Goal: Register for event/course

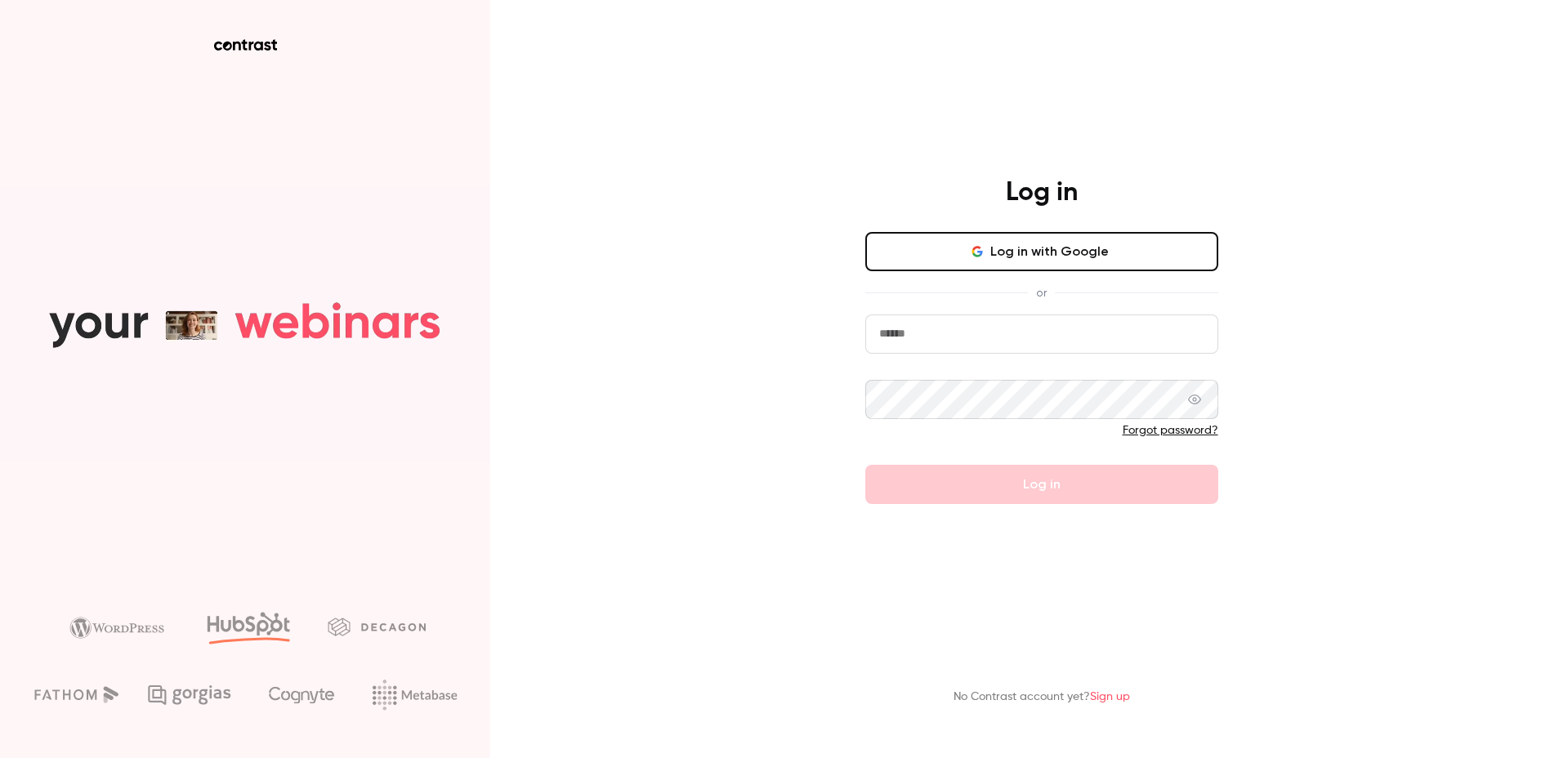
click at [1004, 257] on button "Log in with Google" at bounding box center [1041, 251] width 353 height 40
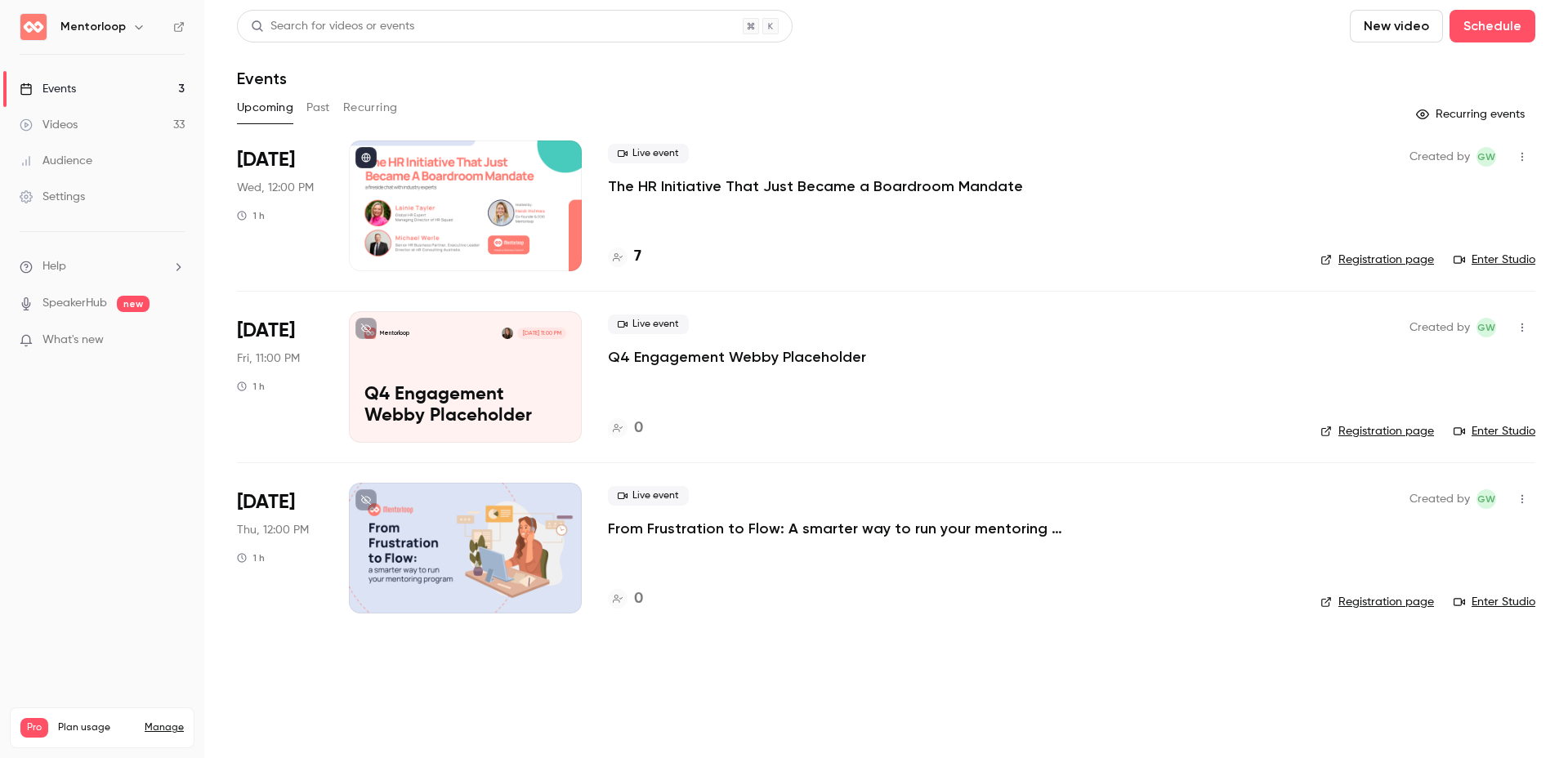
click at [492, 190] on div at bounding box center [465, 206] width 233 height 131
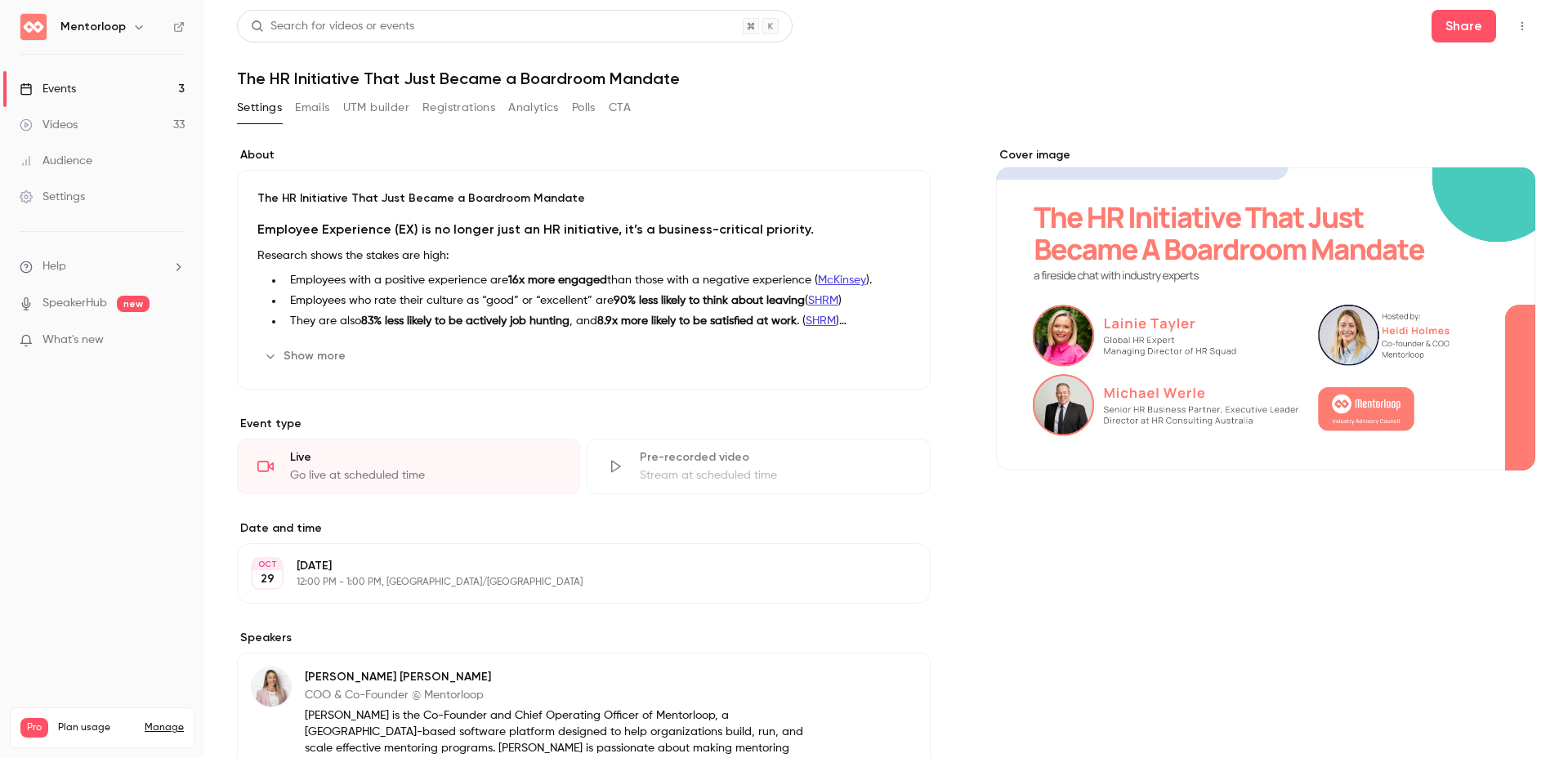
click at [458, 115] on button "Registrations" at bounding box center [458, 107] width 72 height 26
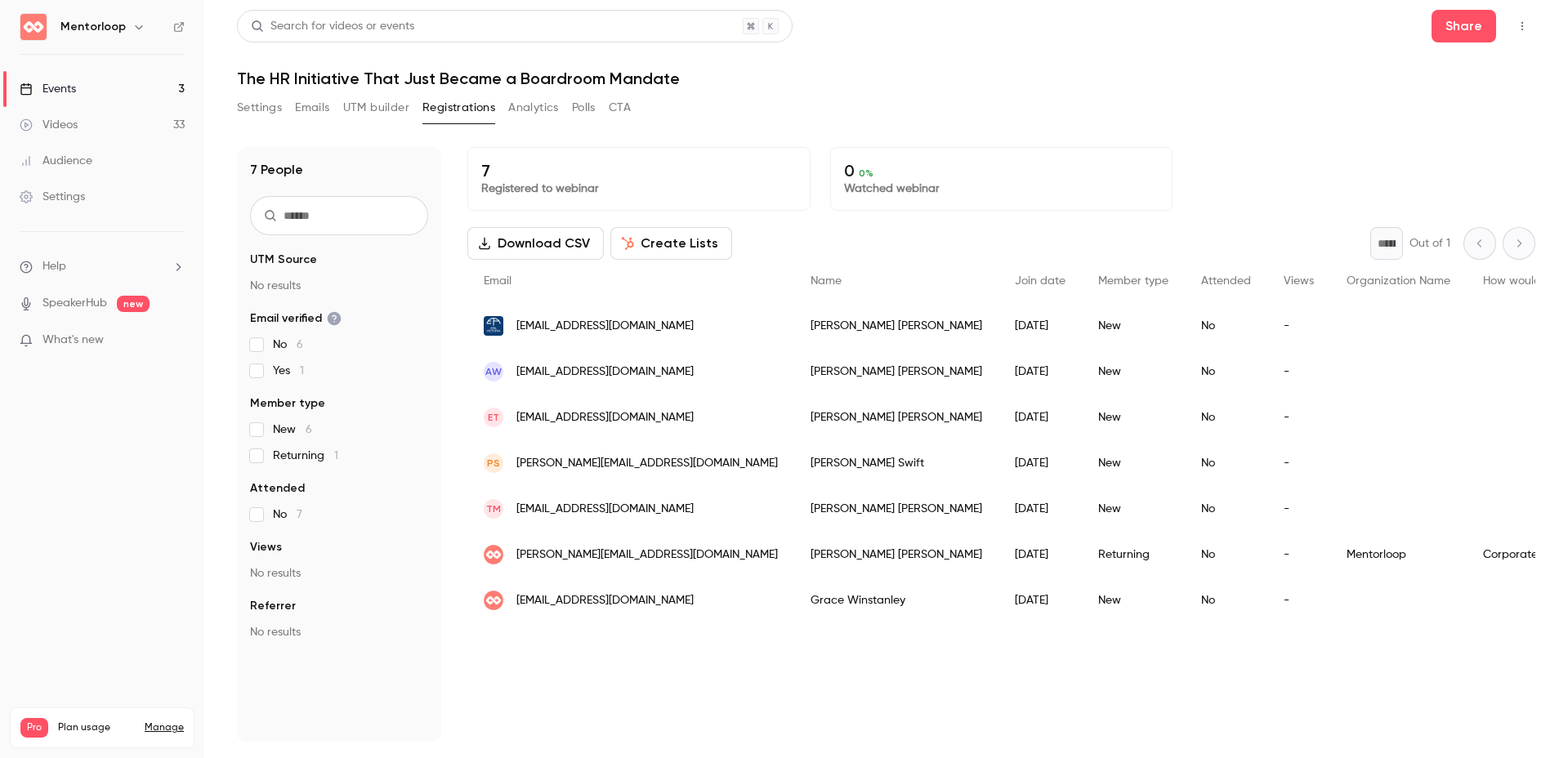
click at [65, 89] on div "Events" at bounding box center [47, 88] width 56 height 16
